Goal: Information Seeking & Learning: Learn about a topic

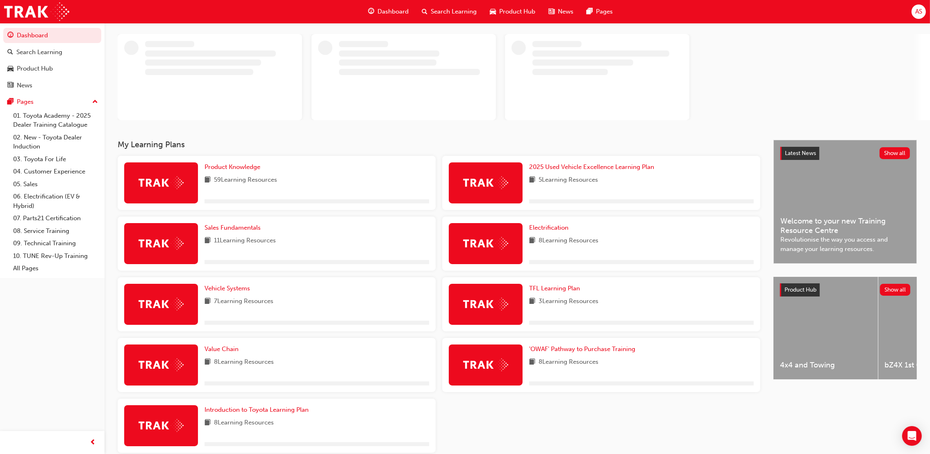
scroll to position [61, 0]
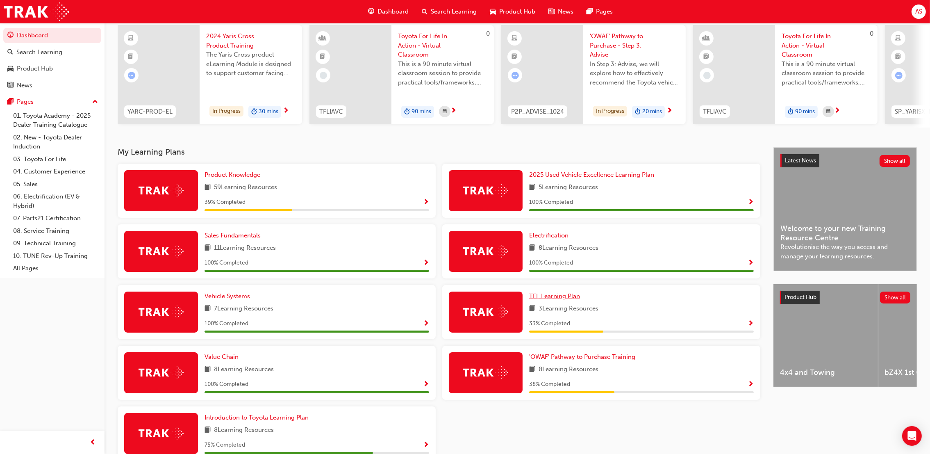
click at [564, 298] on span "TFL Learning Plan" at bounding box center [554, 295] width 51 height 7
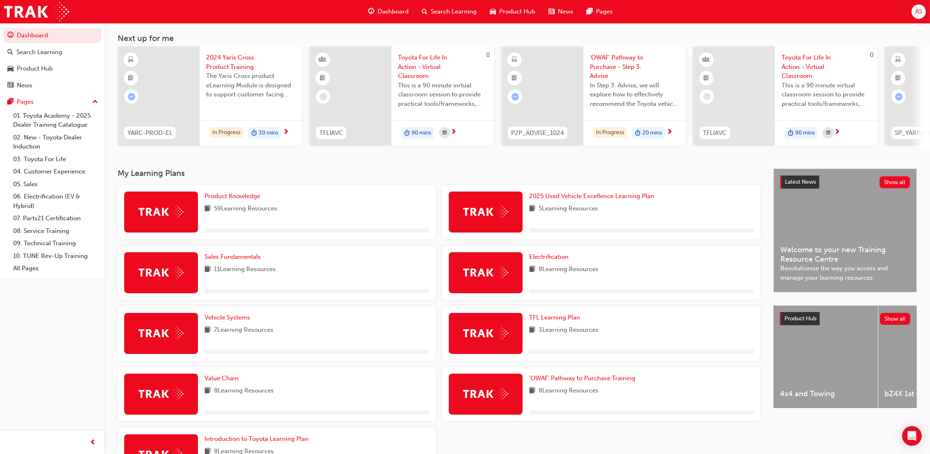
scroll to position [61, 0]
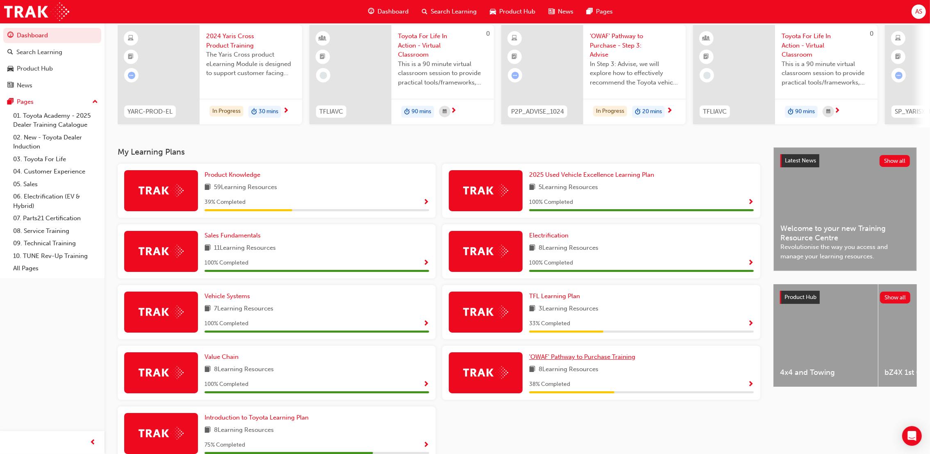
click at [612, 356] on span "'OWAF' Pathway to Purchase Training" at bounding box center [582, 356] width 106 height 7
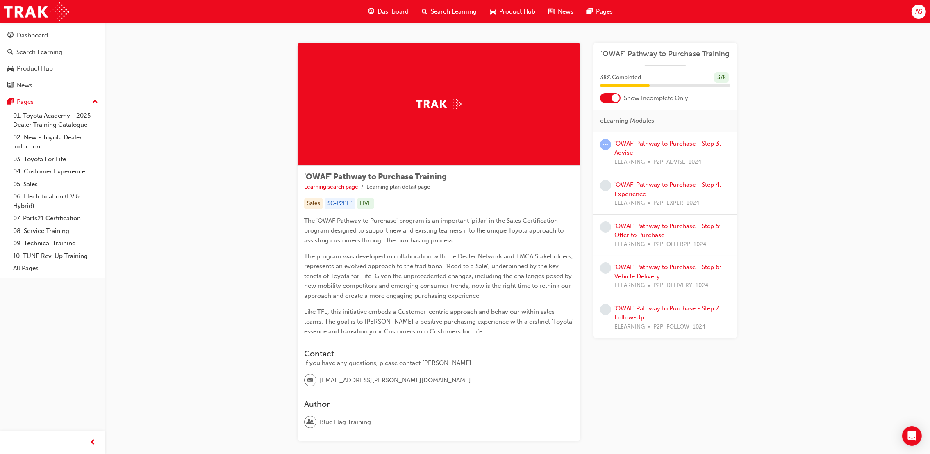
click at [649, 140] on link "'OWAF' Pathway to Purchase - Step 3: Advise" at bounding box center [667, 148] width 107 height 17
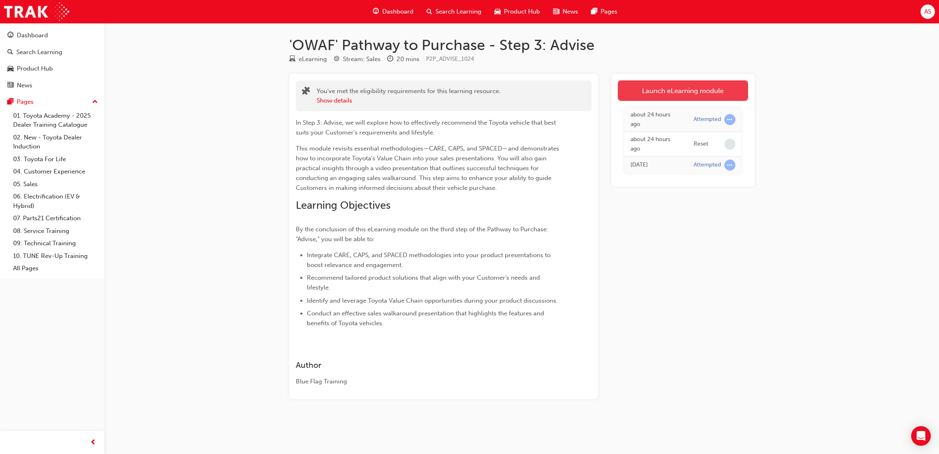
click at [707, 83] on link "Launch eLearning module" at bounding box center [683, 90] width 130 height 20
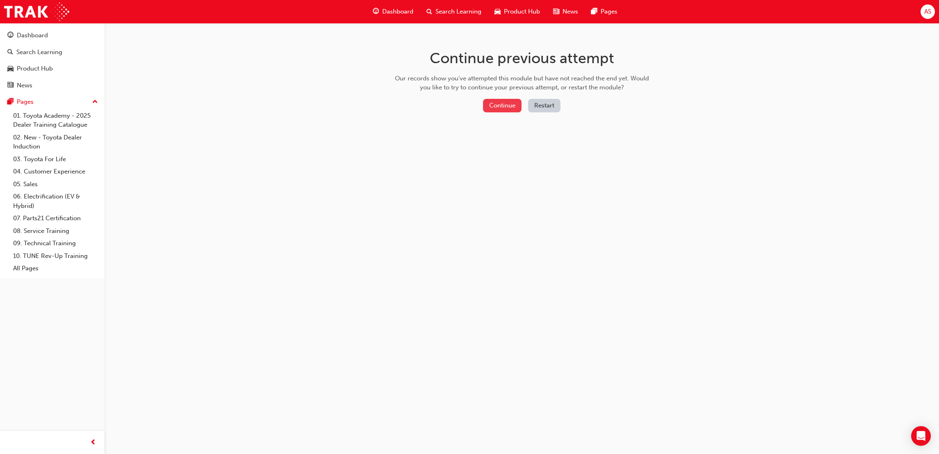
click at [520, 106] on button "Continue" at bounding box center [502, 106] width 39 height 14
